Goal: Task Accomplishment & Management: Manage account settings

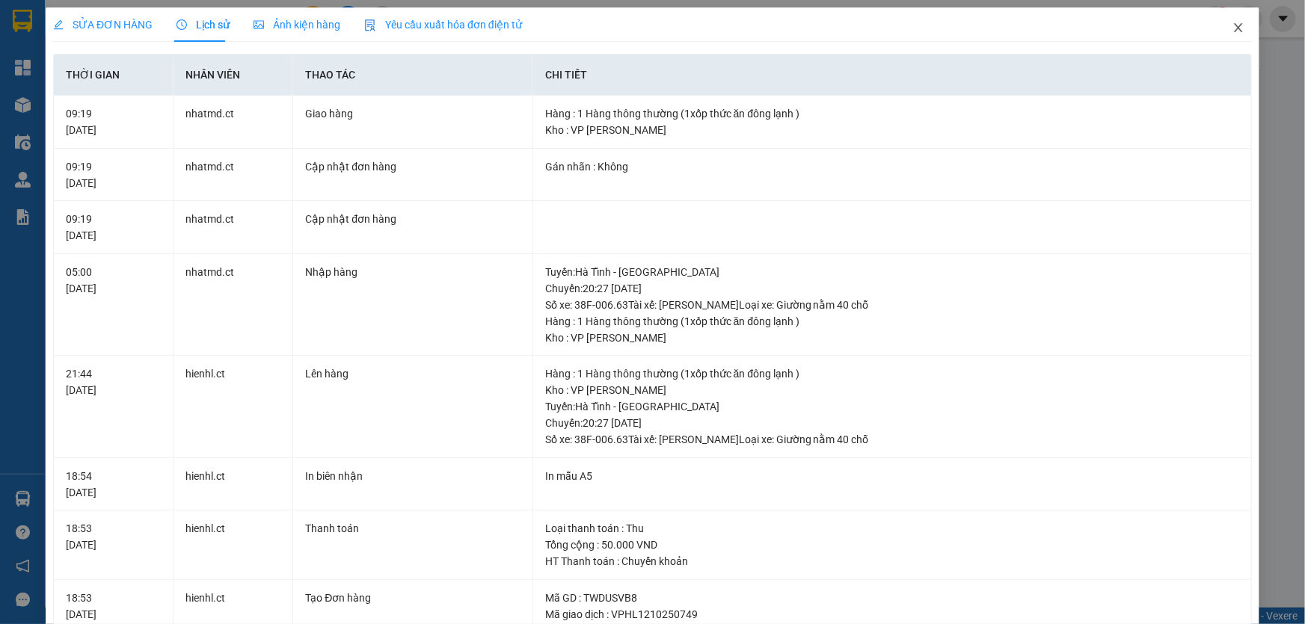
click at [1232, 26] on icon "close" at bounding box center [1238, 28] width 12 height 12
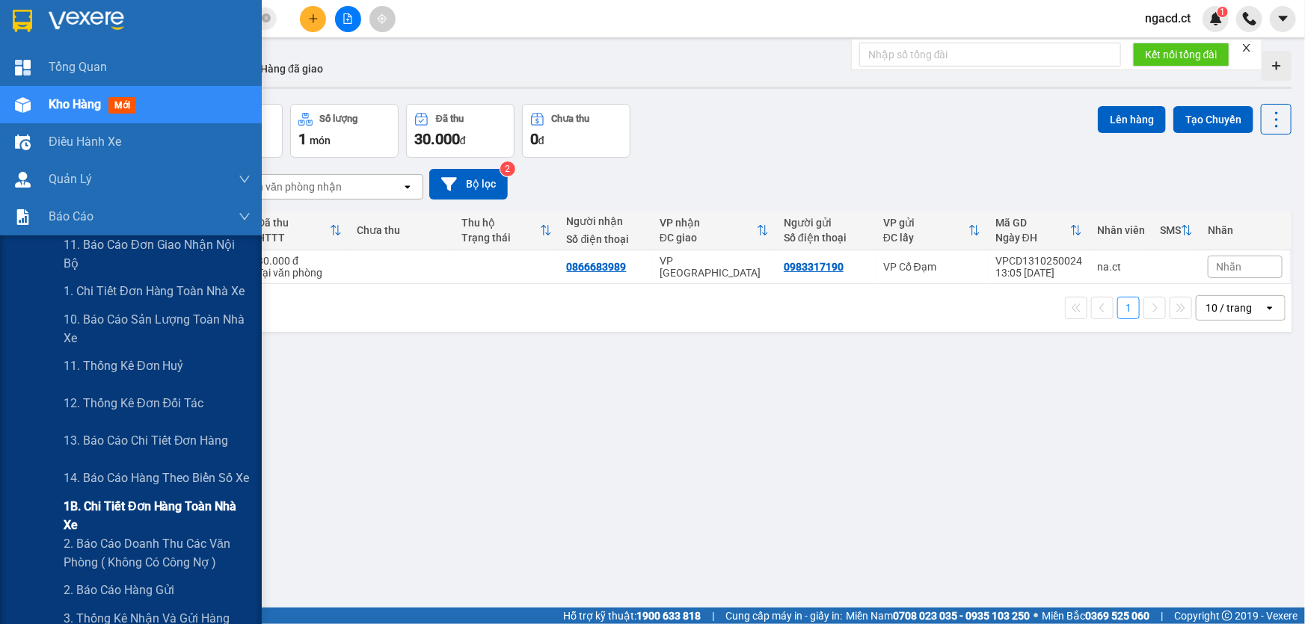
click at [90, 511] on span "1B. Chi tiết đơn hàng toàn nhà xe" at bounding box center [157, 515] width 187 height 37
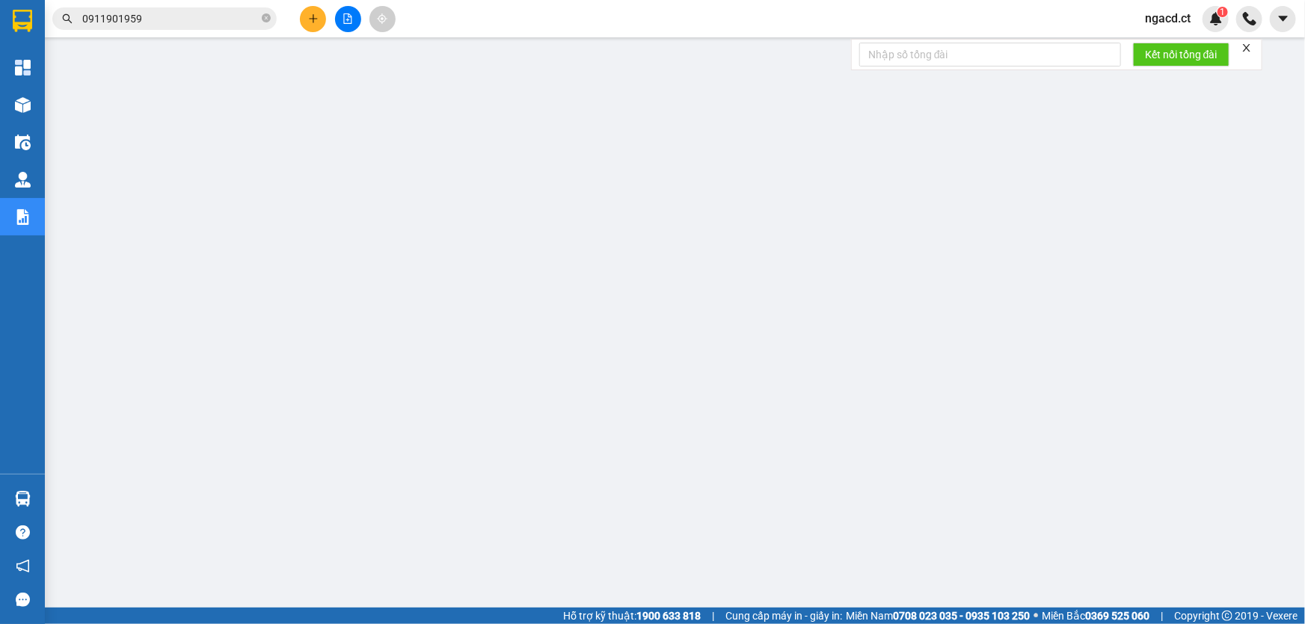
click at [1163, 16] on span "ngacd.ct" at bounding box center [1168, 18] width 70 height 19
click at [1162, 51] on span "Đăng xuất" at bounding box center [1188, 46] width 63 height 16
